Goal: Task Accomplishment & Management: Manage account settings

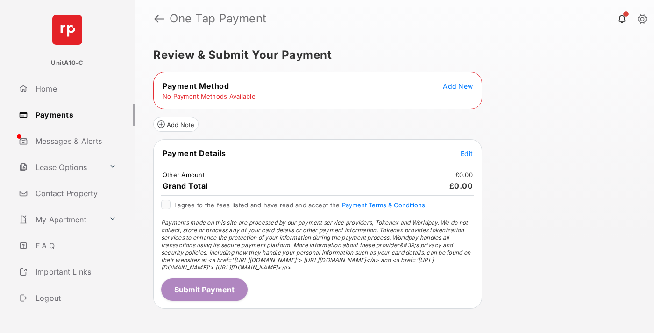
click at [458, 86] on span "Add New" at bounding box center [458, 86] width 30 height 8
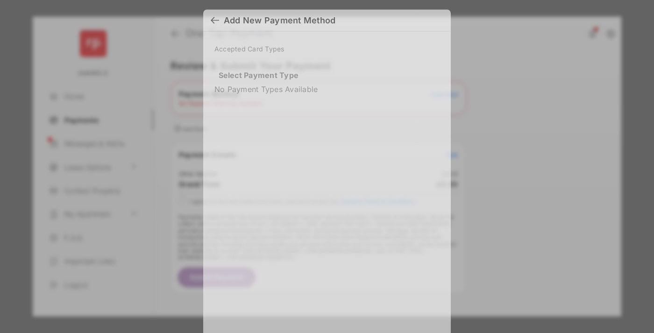
scroll to position [7, 0]
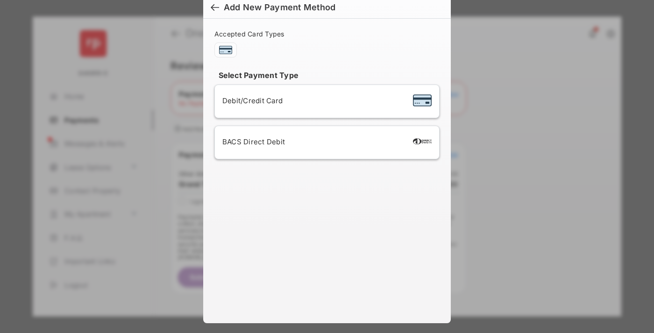
click at [250, 100] on span "Debit/Credit Card" at bounding box center [252, 100] width 60 height 9
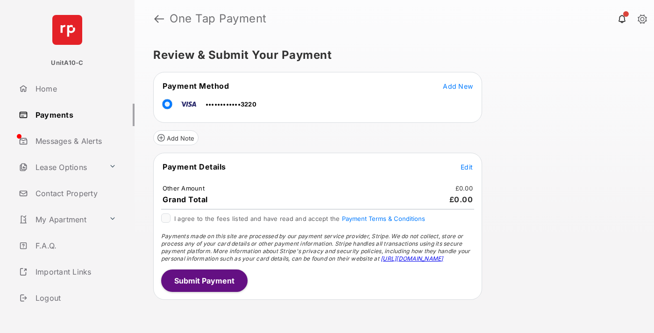
click at [467, 167] on span "Edit" at bounding box center [467, 167] width 12 height 8
